Goal: Information Seeking & Learning: Learn about a topic

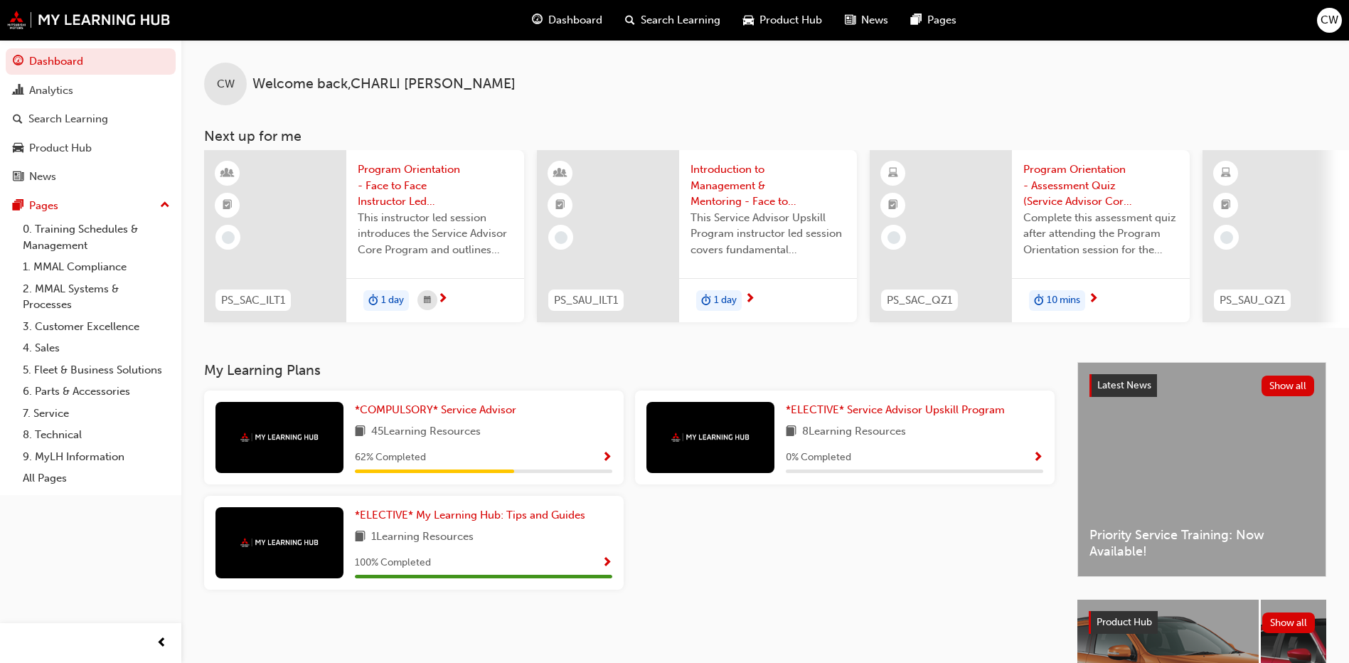
click at [540, 449] on div "*COMPULSORY* Service Advisor 45 Learning Resources 62 % Completed" at bounding box center [483, 437] width 257 height 71
click at [501, 416] on span "*COMPULSORY* Service Advisor" at bounding box center [435, 409] width 161 height 13
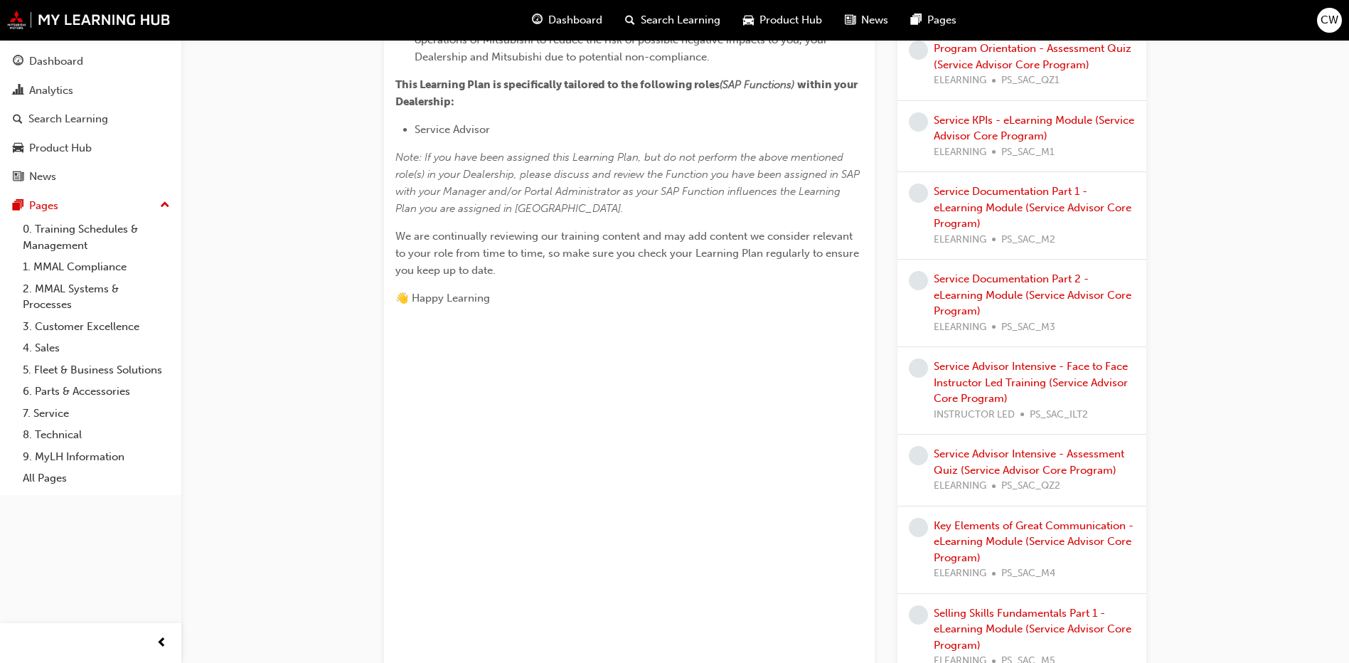
scroll to position [592, 0]
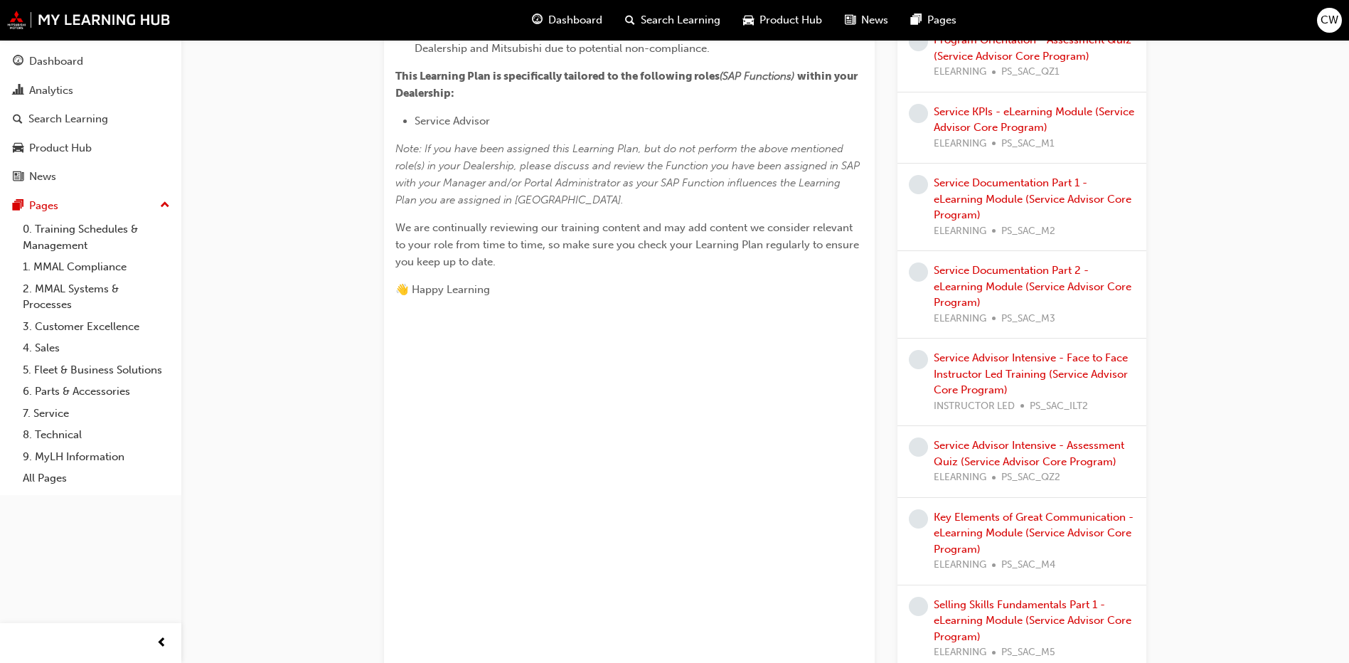
click at [1020, 309] on div "Service Documentation Part 2 - eLearning Module (Service Advisor Core Program) …" at bounding box center [1034, 294] width 201 height 64
click at [1032, 285] on link "Service Documentation Part 2 - eLearning Module (Service Advisor Core Program)" at bounding box center [1033, 286] width 198 height 45
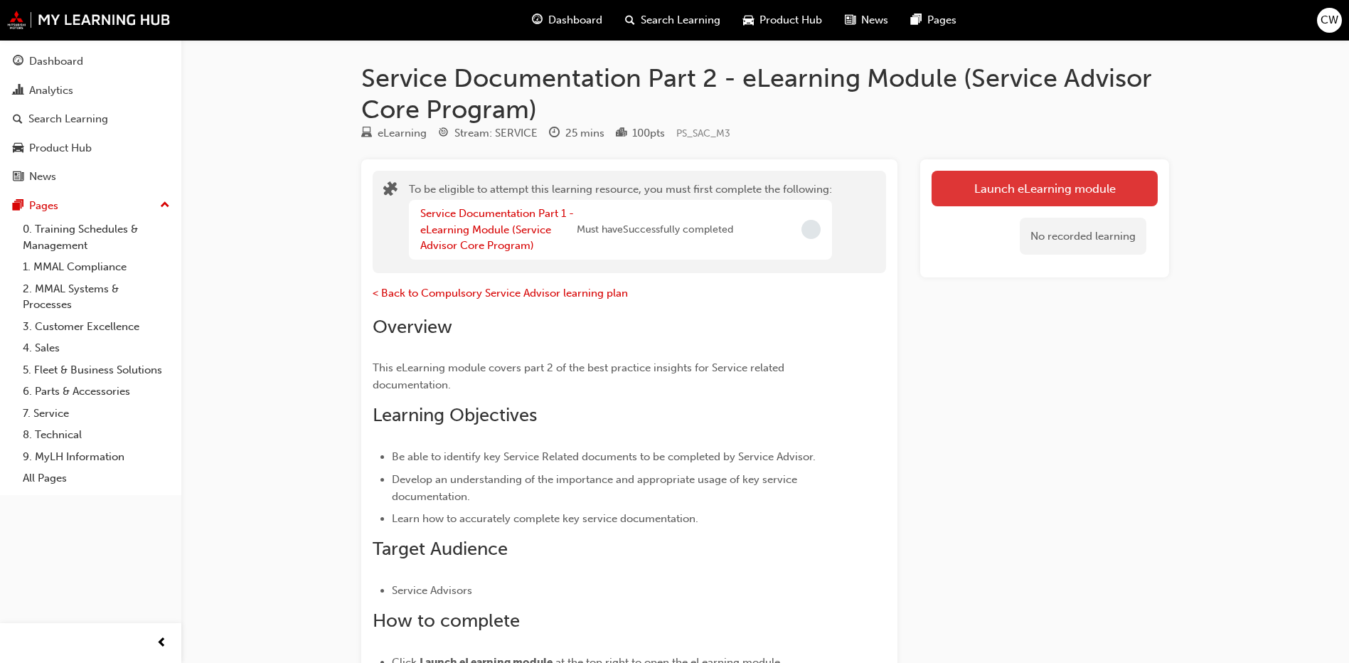
click at [1107, 195] on button "Launch eLearning module" at bounding box center [1044, 189] width 226 height 36
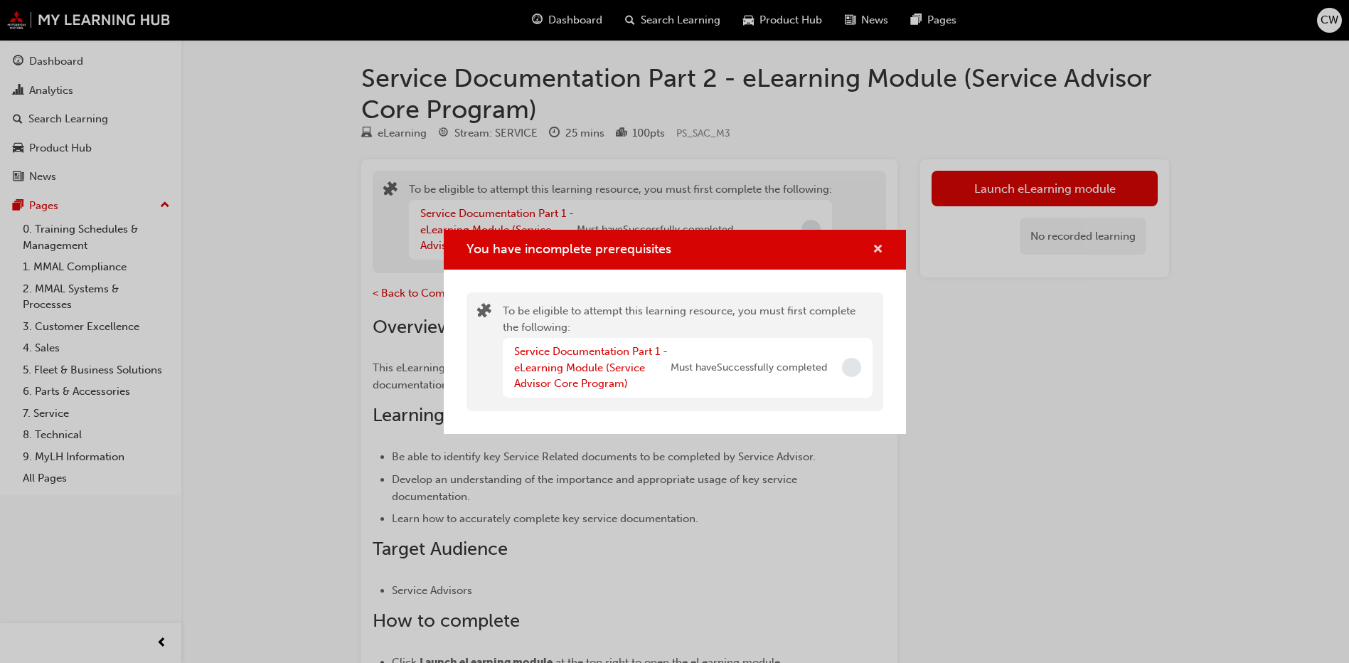
click at [877, 247] on span "cross-icon" at bounding box center [877, 250] width 11 height 13
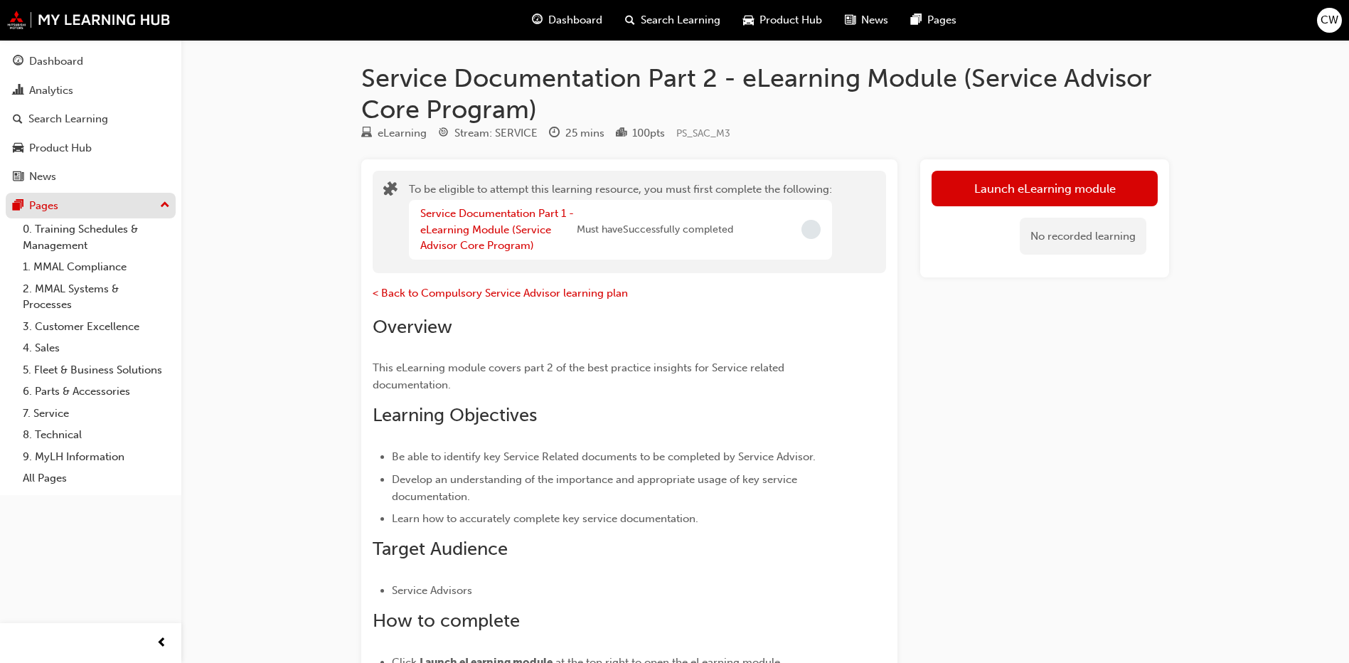
click at [85, 212] on div "Pages" at bounding box center [91, 206] width 156 height 18
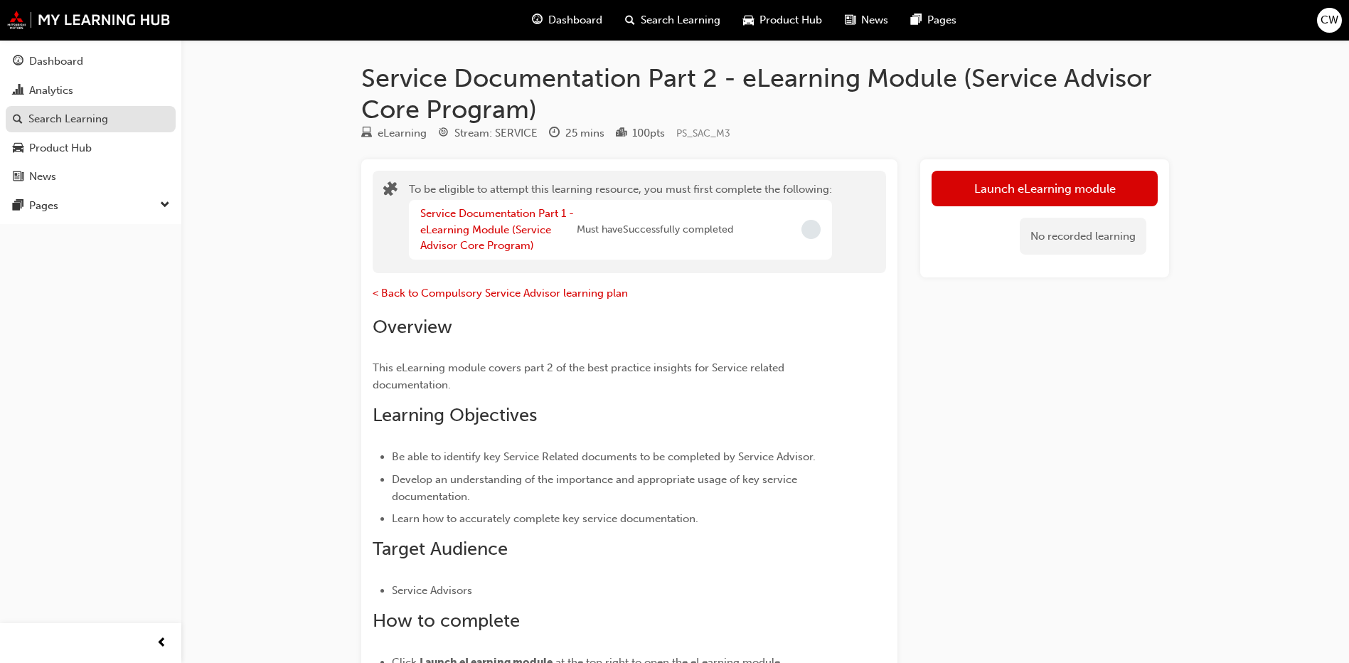
click at [94, 129] on link "Search Learning" at bounding box center [91, 119] width 170 height 26
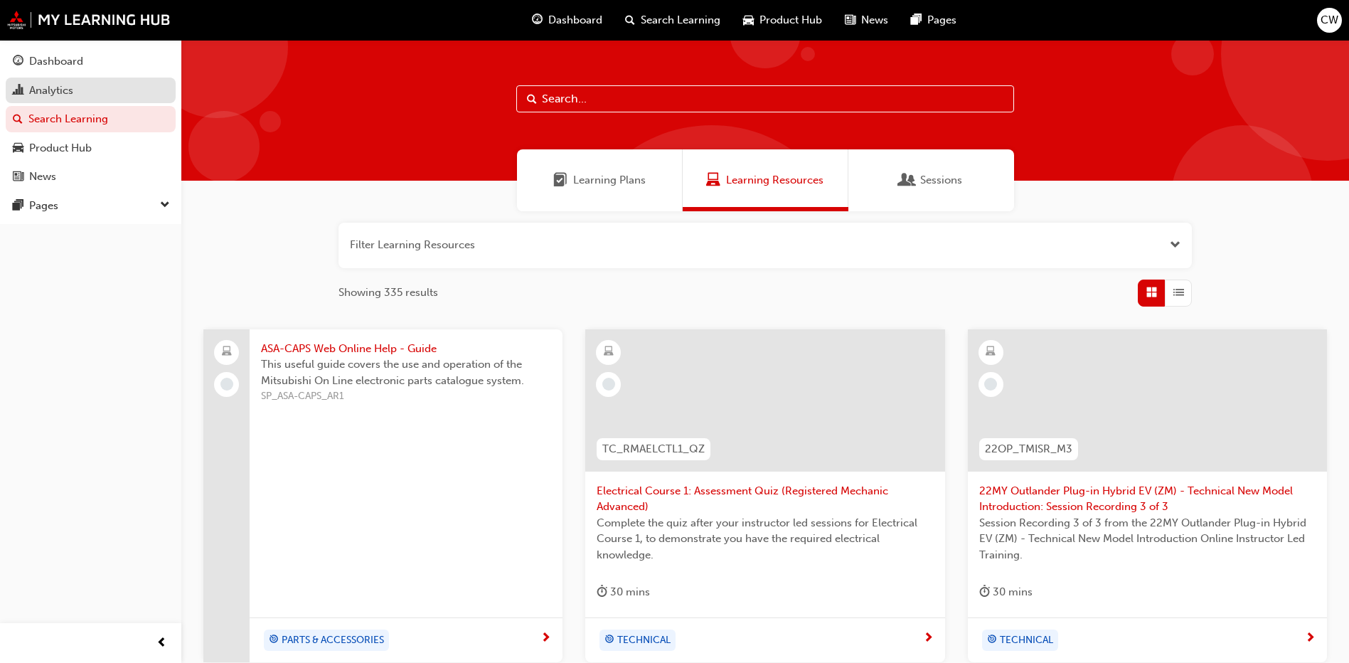
click at [100, 99] on link "Analytics" at bounding box center [91, 91] width 170 height 26
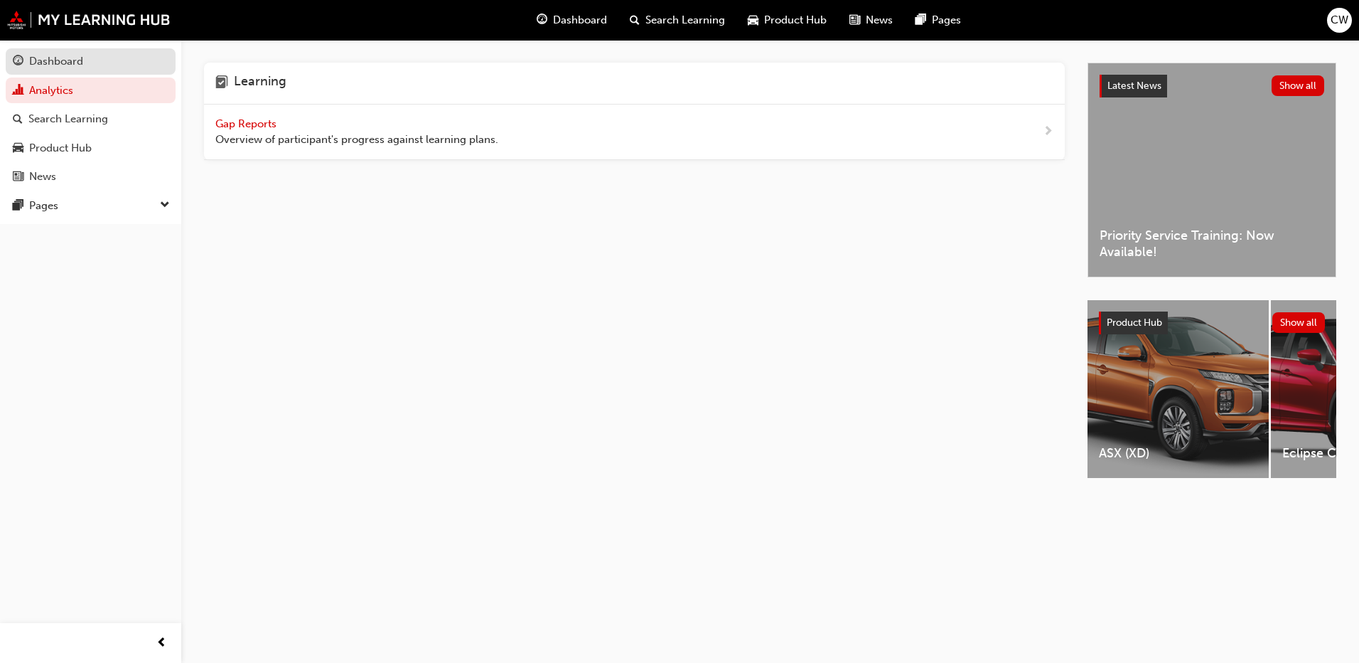
click at [104, 67] on div "Dashboard" at bounding box center [91, 62] width 156 height 18
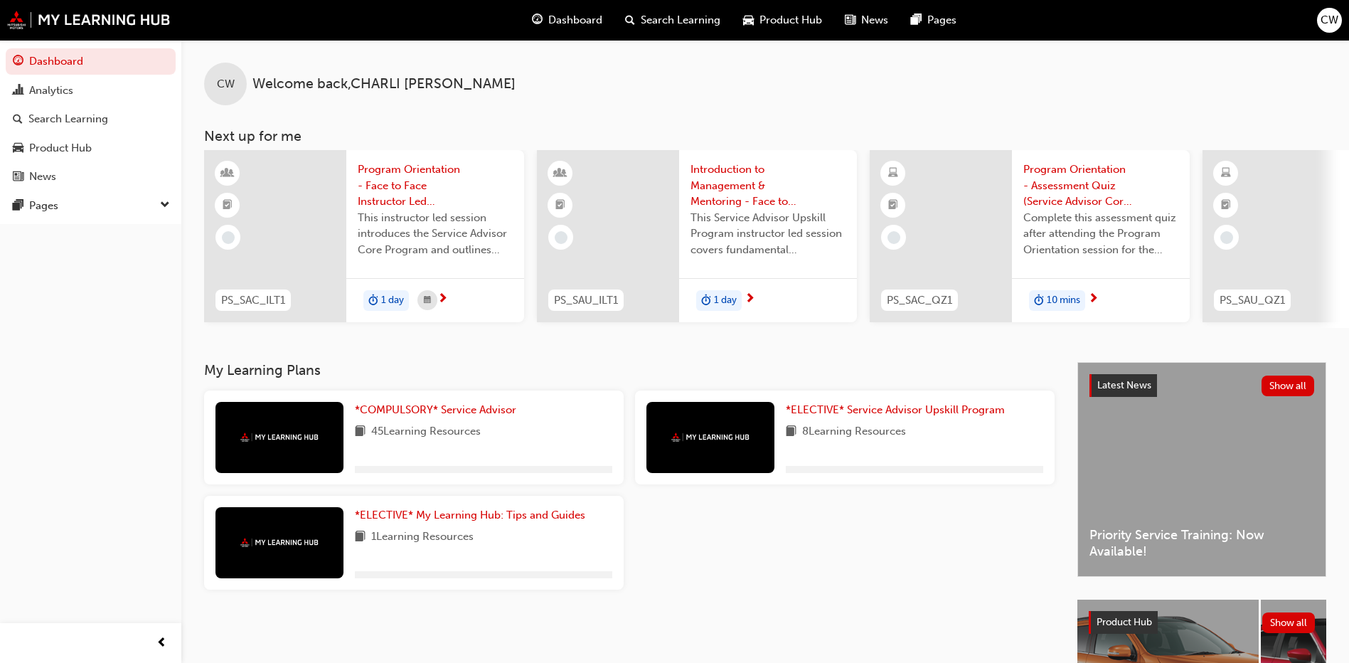
click at [804, 441] on span "8 Learning Resources" at bounding box center [854, 432] width 104 height 18
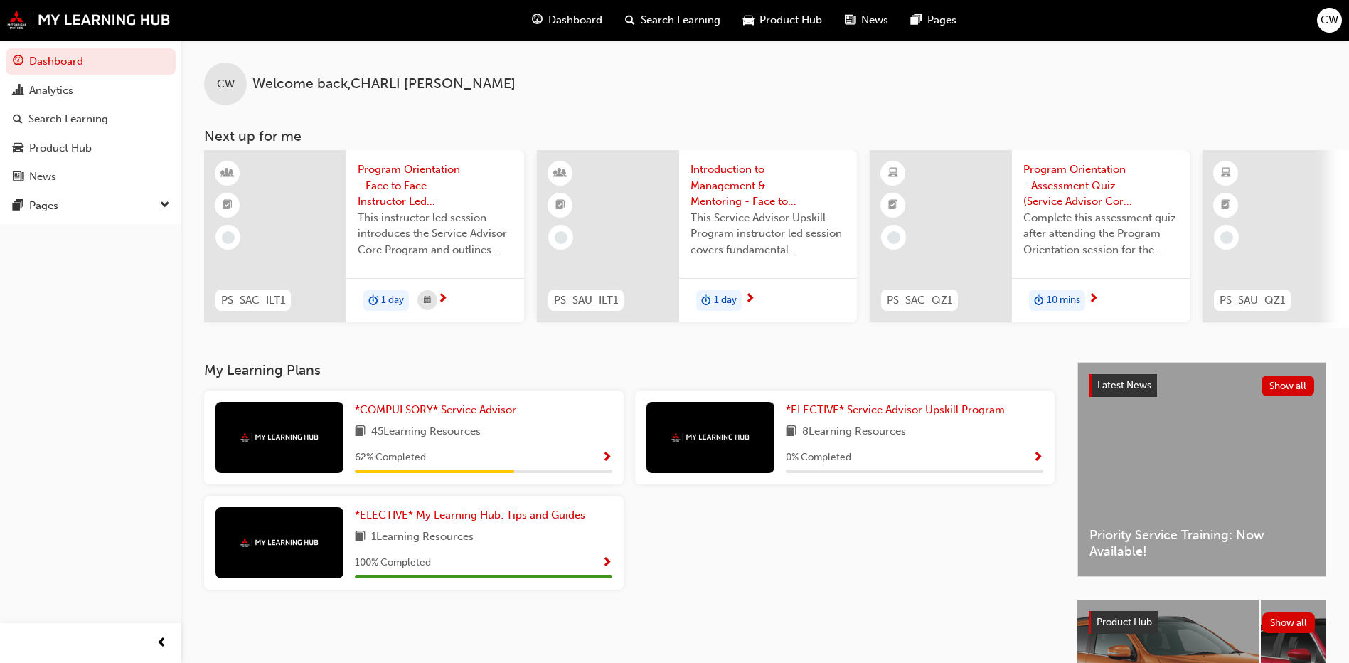
click at [803, 441] on span "8 Learning Resources" at bounding box center [854, 432] width 104 height 18
click at [1038, 450] on div "*ELECTIVE* Service Advisor Upskill Program 8 Learning Resources 0 % Completed" at bounding box center [914, 437] width 257 height 71
click at [905, 411] on span "*ELECTIVE* Service Advisor Upskill Program" at bounding box center [895, 409] width 219 height 13
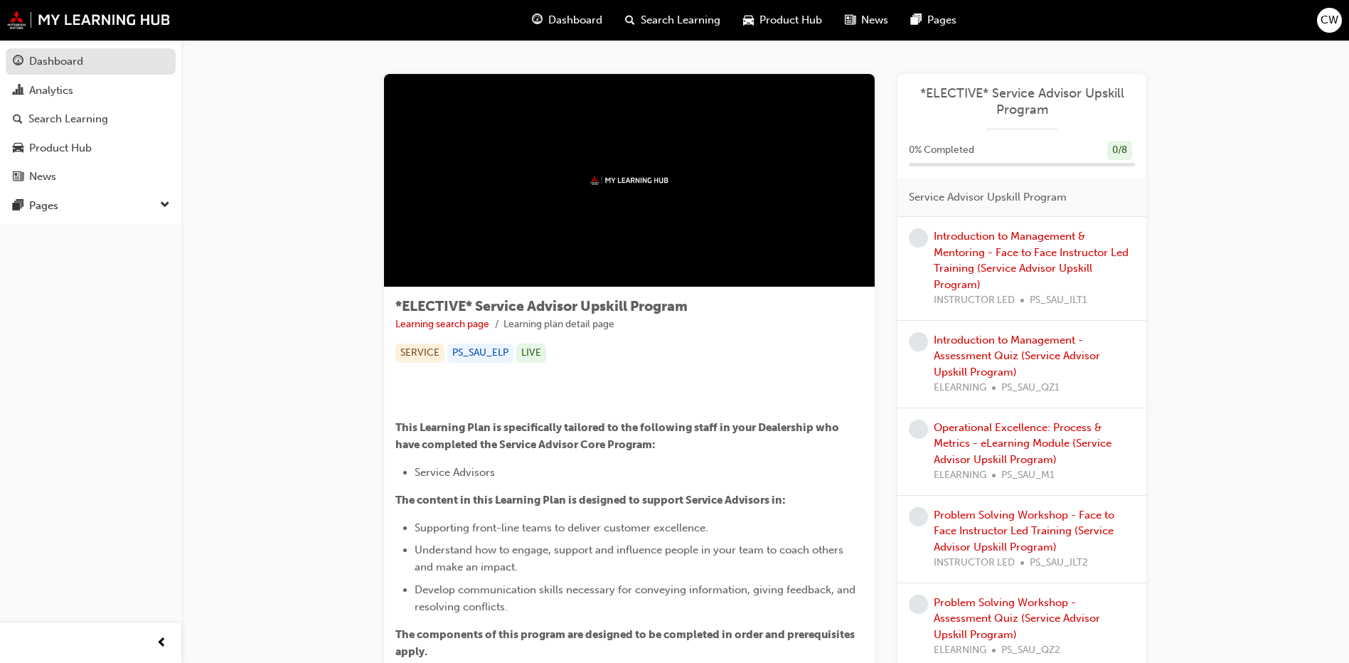
click at [57, 64] on div "Dashboard" at bounding box center [56, 61] width 54 height 16
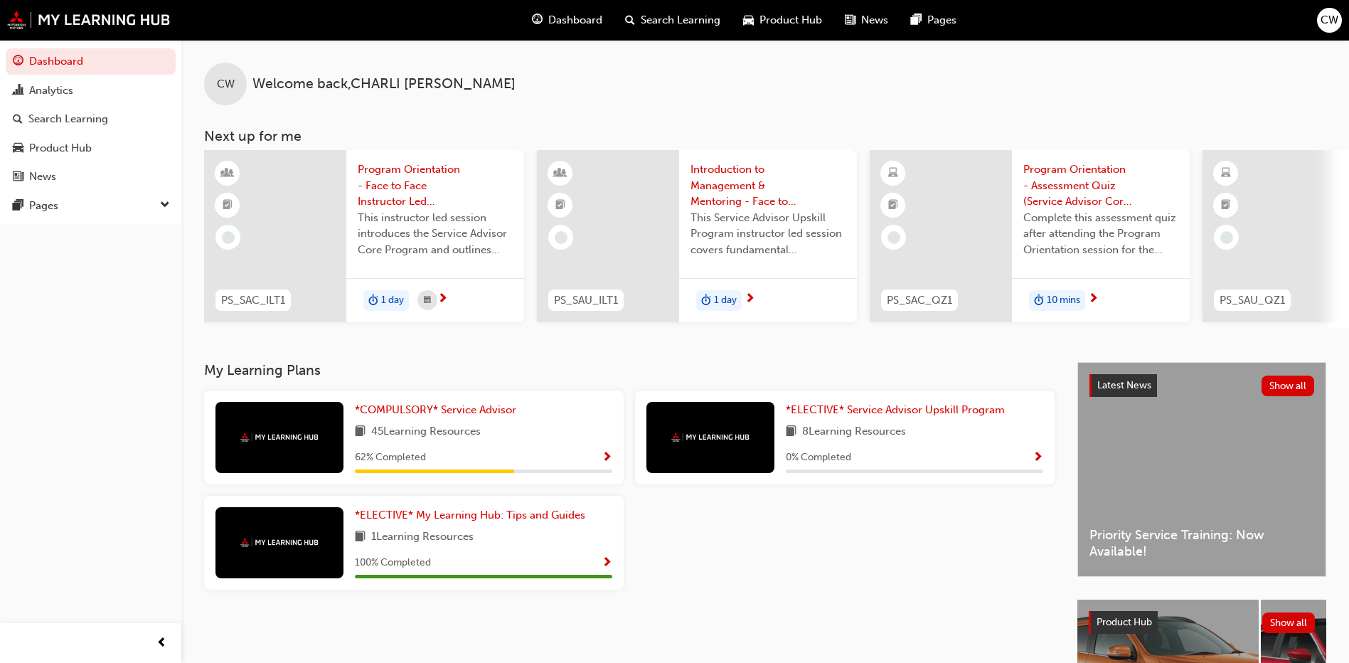
click at [586, 393] on div "My Learning Plans *COMPULSORY* Service Advisor 45 Learning Resources 62 % Compl…" at bounding box center [640, 481] width 873 height 238
drag, startPoint x: 586, startPoint y: 393, endPoint x: 495, endPoint y: 343, distance: 103.7
click at [495, 343] on div "CW Welcome back , [PERSON_NAME] Next up for me PS_SAC_ILT1 Program Orientation …" at bounding box center [765, 201] width 1168 height 322
